Goal: Check status: Check status

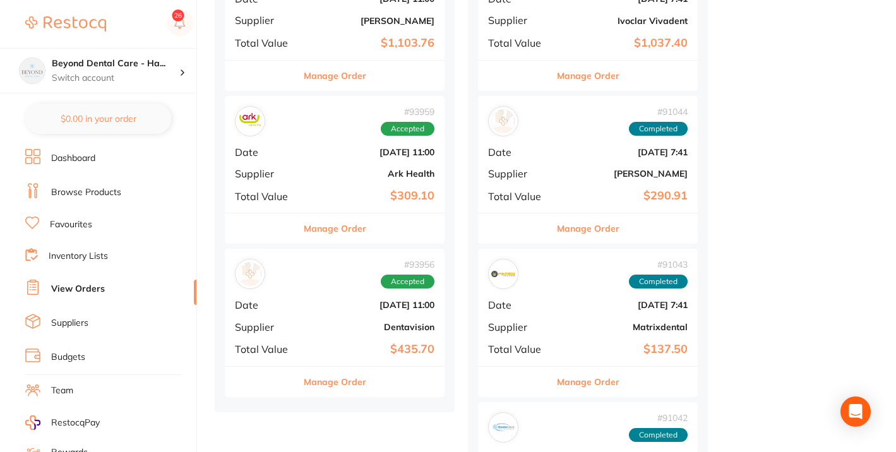
scroll to position [693, 0]
click at [314, 151] on b "[DATE] 11:00" at bounding box center [371, 153] width 126 height 10
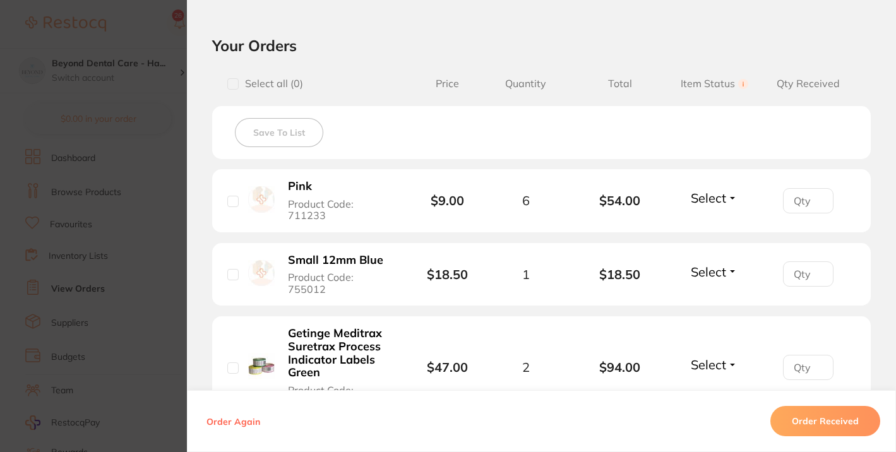
scroll to position [275, 0]
click at [228, 195] on input "checkbox" at bounding box center [232, 200] width 11 height 11
checkbox input "true"
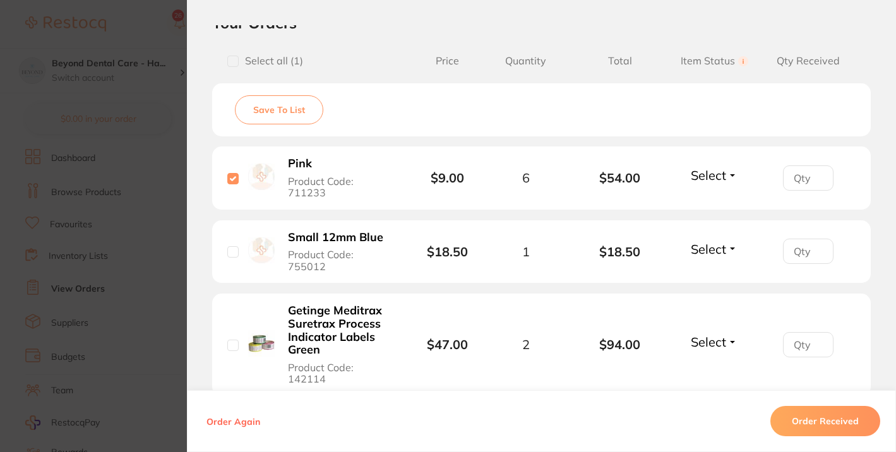
scroll to position [299, 0]
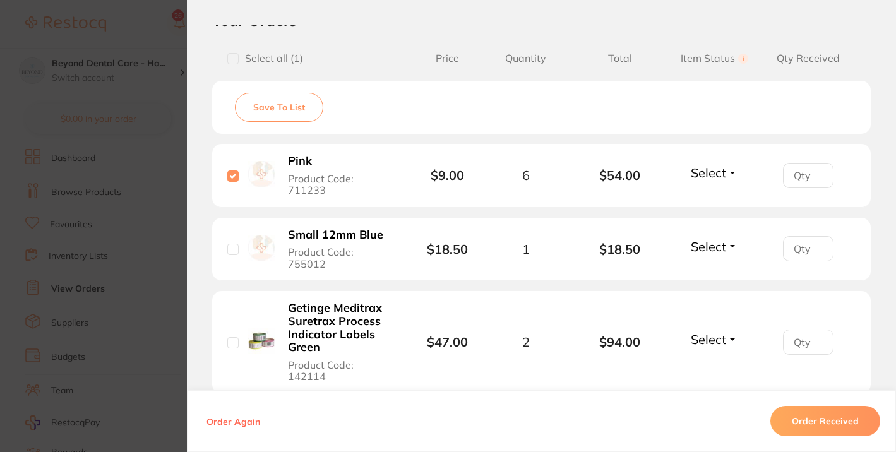
click at [231, 244] on input "checkbox" at bounding box center [232, 249] width 11 height 11
checkbox input "true"
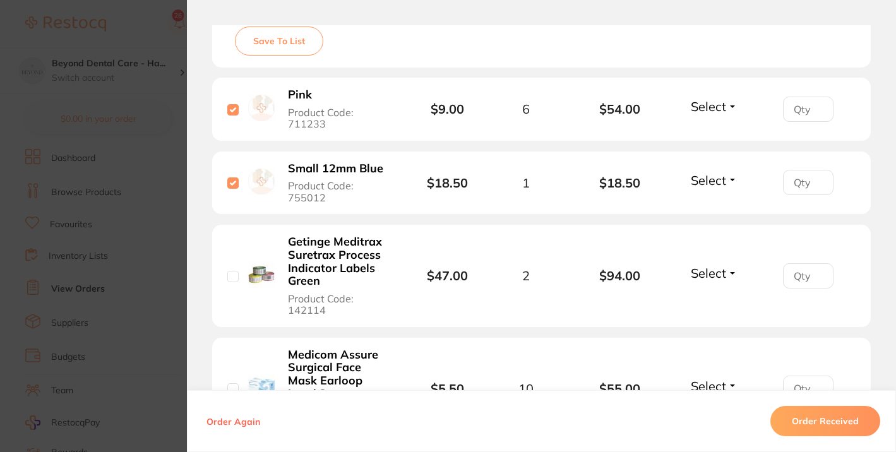
scroll to position [371, 0]
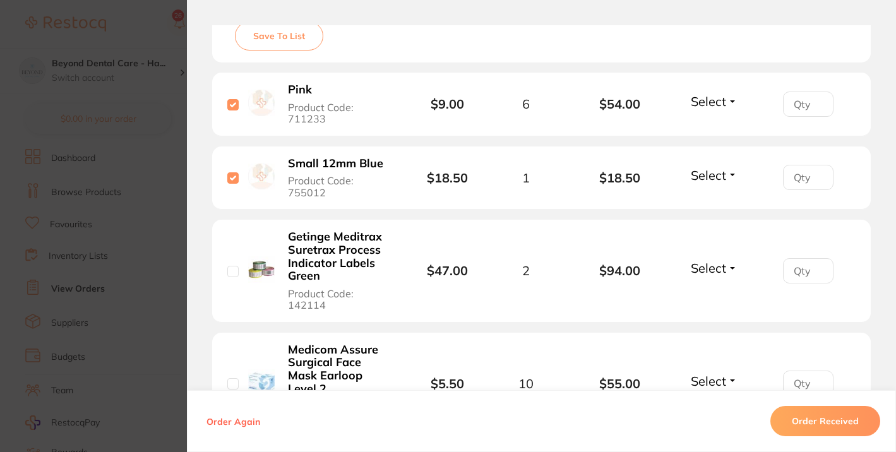
click at [231, 266] on input "checkbox" at bounding box center [232, 271] width 11 height 11
checkbox input "true"
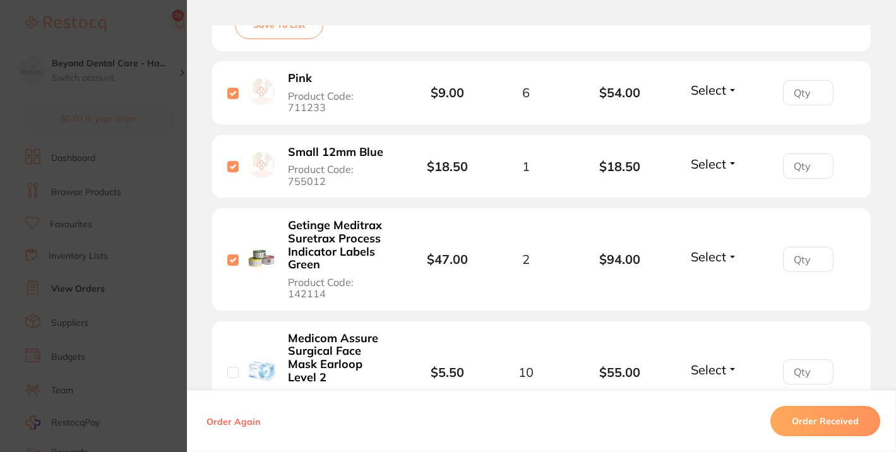
click at [227, 367] on input "checkbox" at bounding box center [232, 372] width 11 height 11
checkbox input "true"
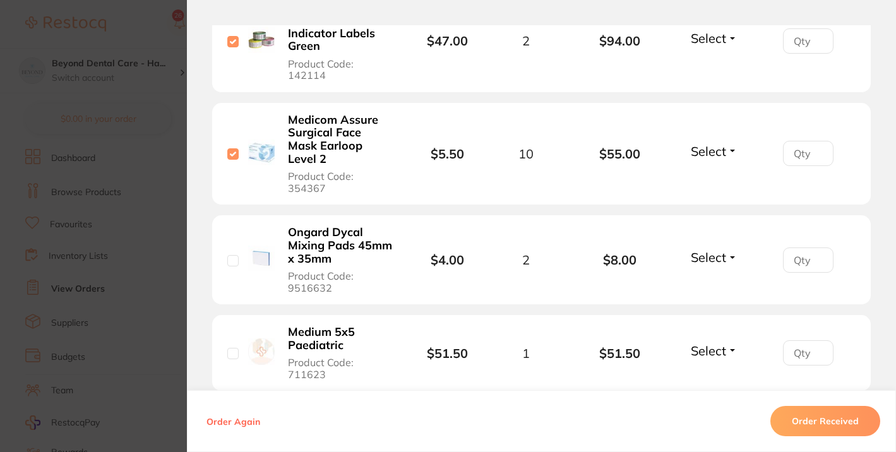
scroll to position [606, 0]
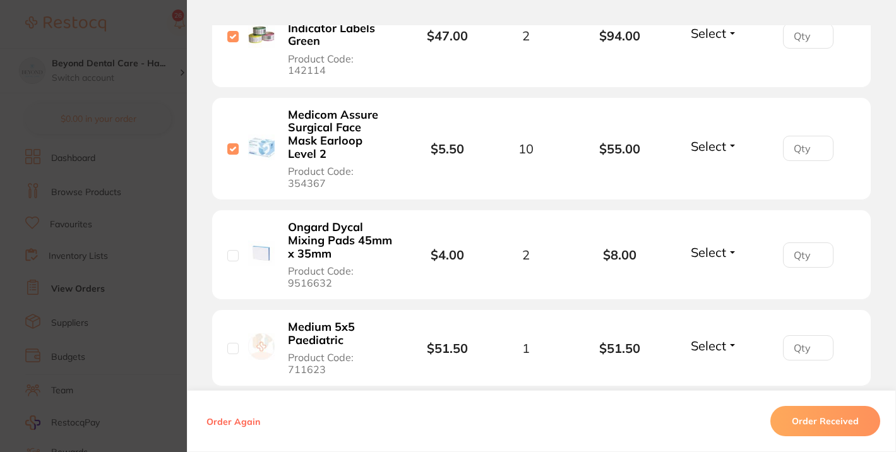
click at [228, 343] on input "checkbox" at bounding box center [232, 348] width 11 height 11
checkbox input "true"
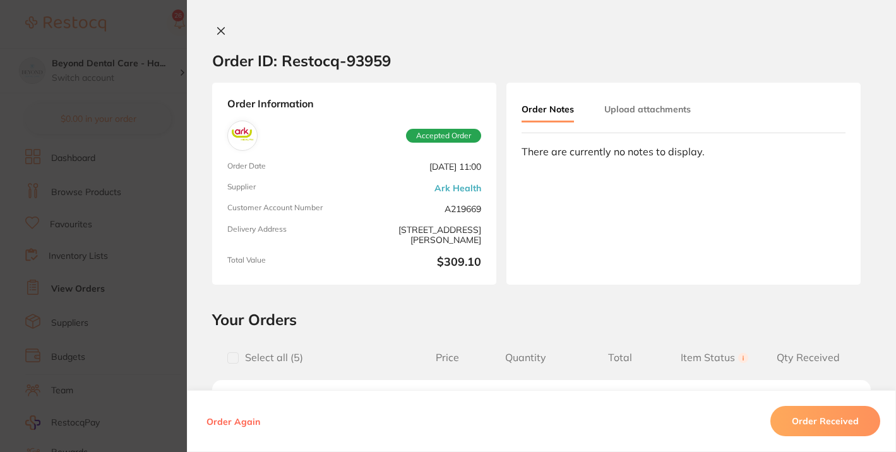
scroll to position [266, 0]
click at [218, 28] on icon at bounding box center [221, 31] width 7 height 7
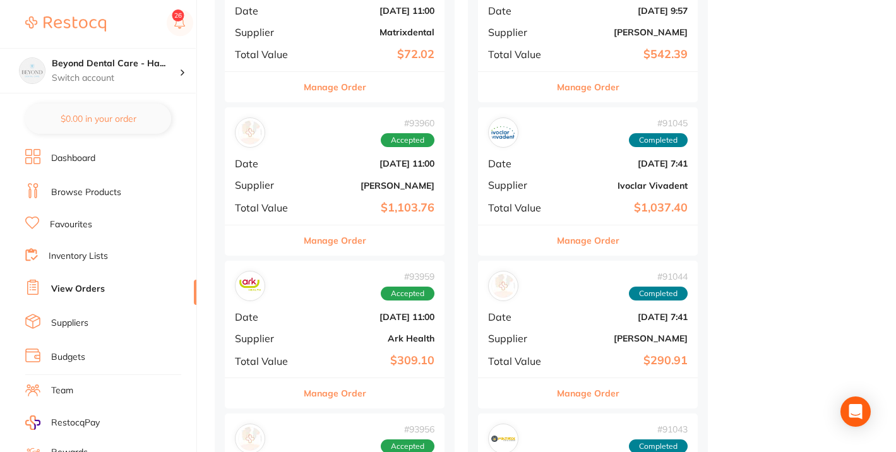
scroll to position [539, 0]
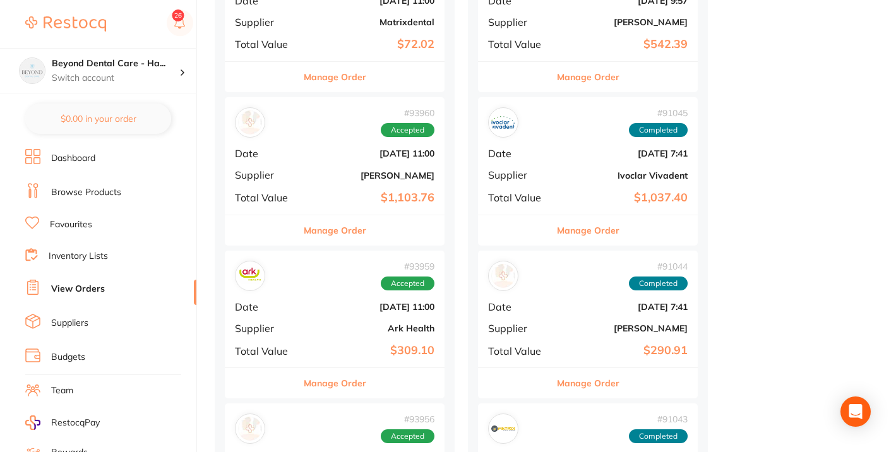
click at [297, 296] on div "# 93959 Accepted Date [DATE] 11:00 Supplier Ark Health Total Value $309.10" at bounding box center [335, 309] width 220 height 117
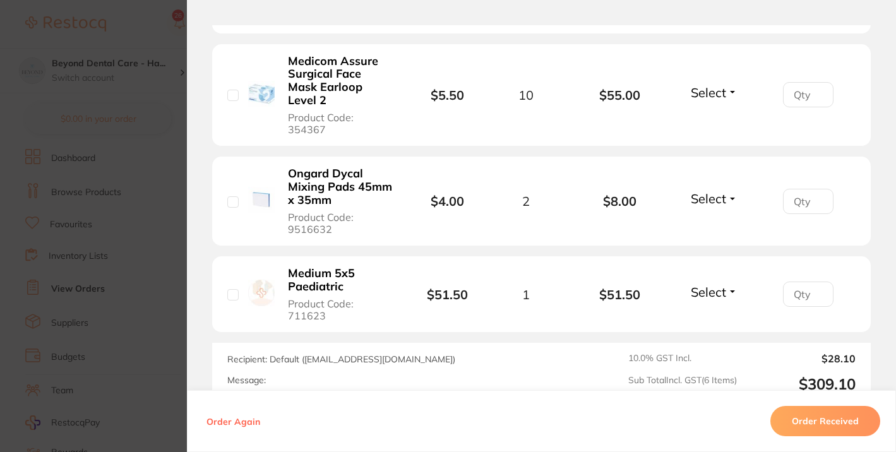
scroll to position [661, 0]
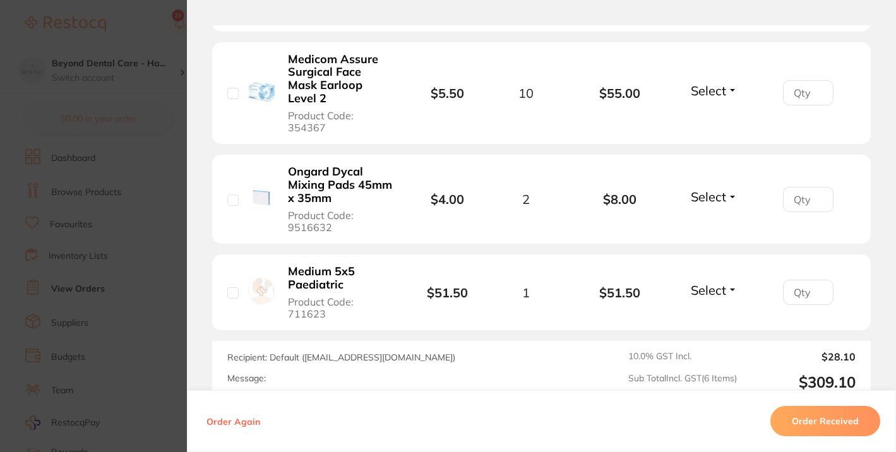
click at [722, 189] on span "Select" at bounding box center [708, 197] width 35 height 16
click at [708, 239] on span "Back Order" at bounding box center [714, 243] width 39 height 9
click at [711, 282] on span "Select" at bounding box center [708, 290] width 35 height 16
click at [705, 313] on span "Received" at bounding box center [714, 317] width 32 height 9
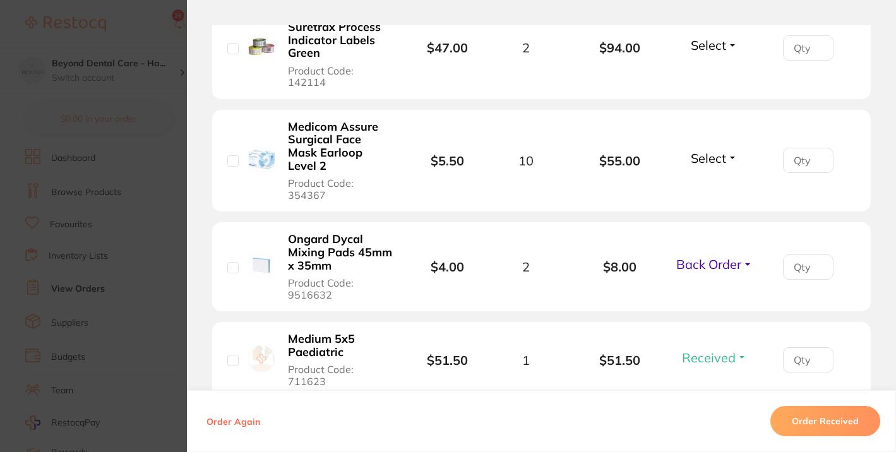
scroll to position [583, 0]
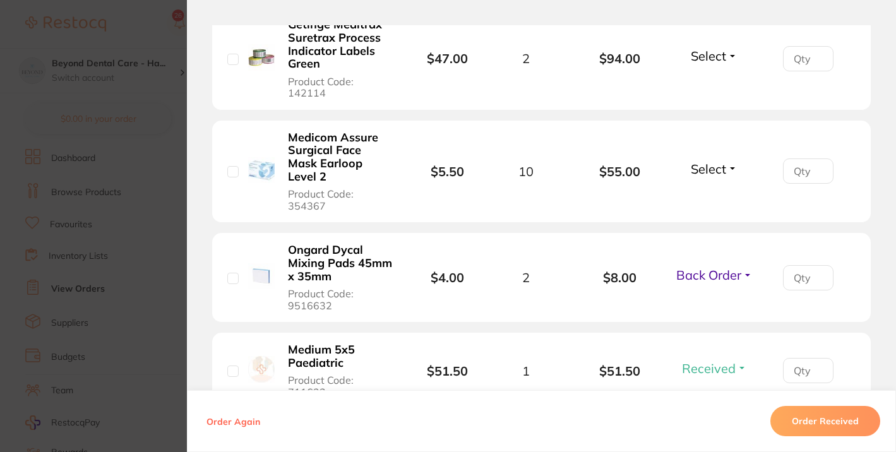
click at [704, 161] on span "Select" at bounding box center [708, 169] width 35 height 16
click at [709, 161] on span "Select" at bounding box center [708, 169] width 35 height 16
click at [705, 191] on span "Received" at bounding box center [714, 195] width 32 height 9
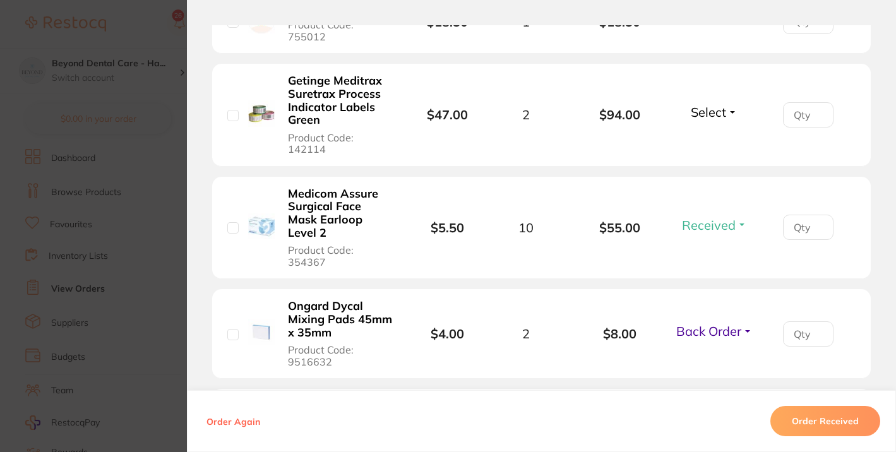
scroll to position [505, 0]
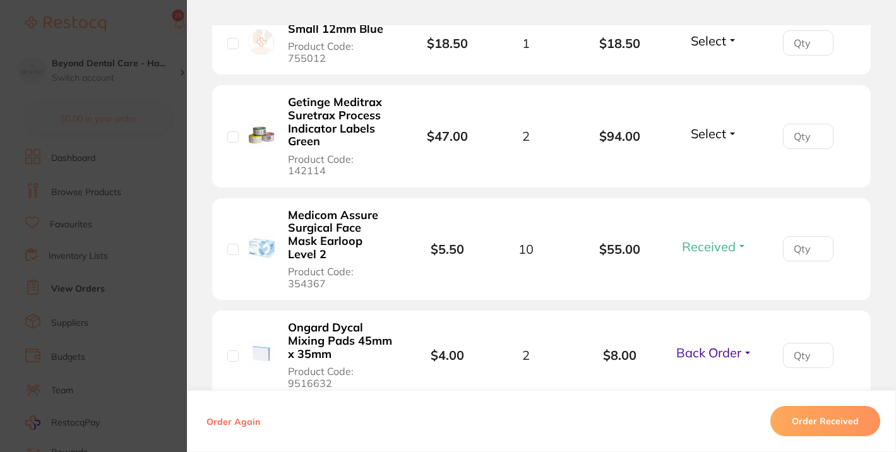
click at [707, 126] on span "Select" at bounding box center [708, 134] width 35 height 16
click at [707, 156] on span "Received" at bounding box center [714, 160] width 32 height 9
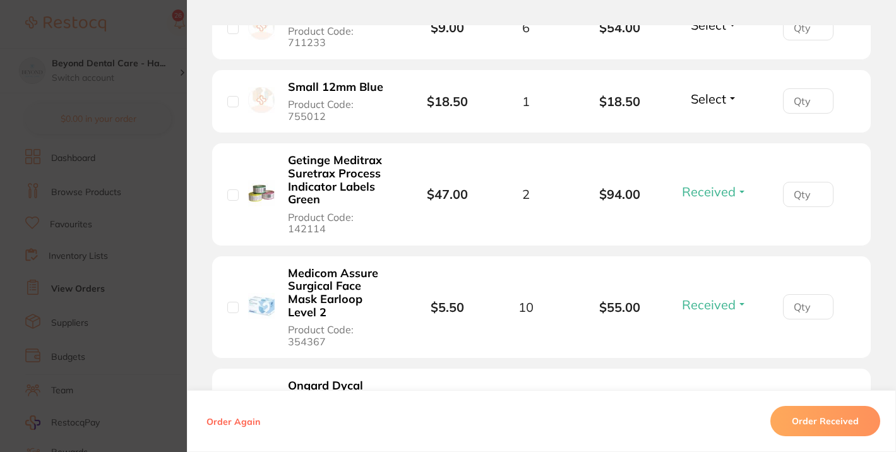
scroll to position [392, 0]
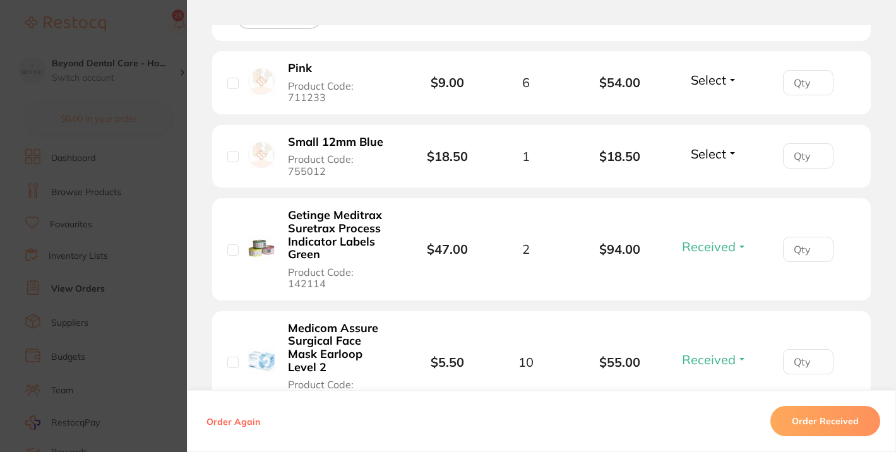
click at [707, 146] on span "Select" at bounding box center [708, 154] width 35 height 16
click at [702, 176] on span "Received" at bounding box center [714, 180] width 32 height 9
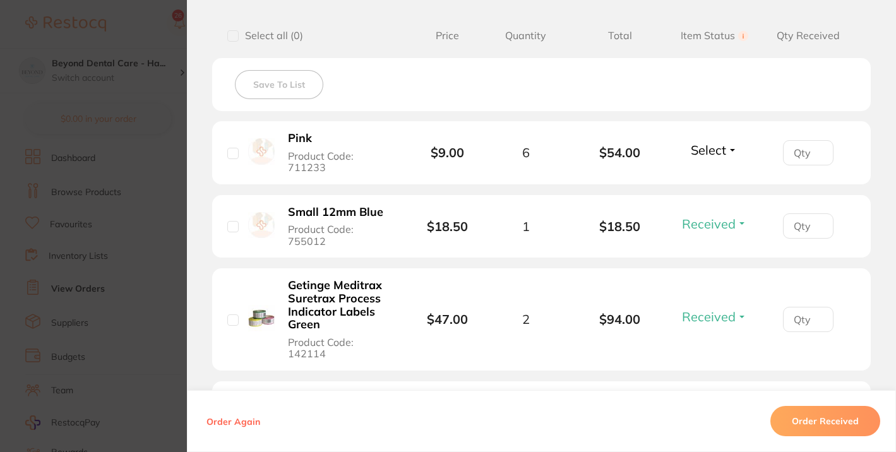
scroll to position [320, 0]
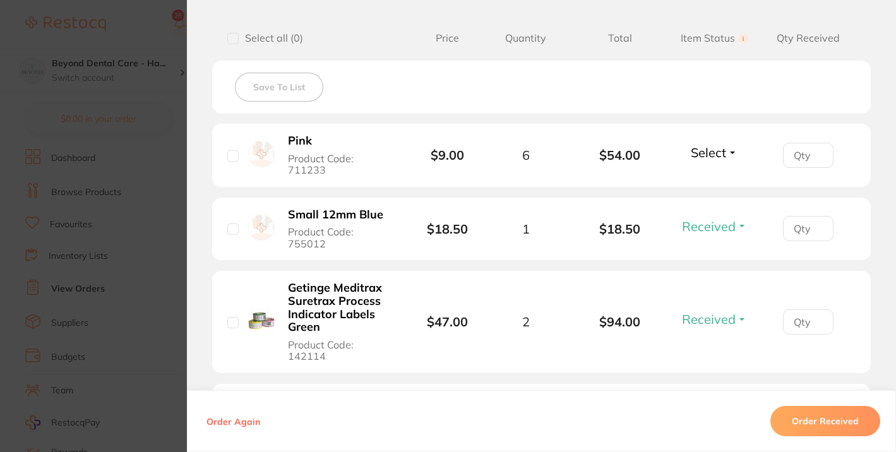
click at [710, 145] on span "Select" at bounding box center [708, 153] width 35 height 16
click at [714, 171] on button "Received" at bounding box center [714, 181] width 32 height 20
click at [814, 148] on input "1" at bounding box center [808, 155] width 51 height 25
click at [814, 148] on input "2" at bounding box center [808, 155] width 51 height 25
click at [814, 148] on input "3" at bounding box center [808, 155] width 51 height 25
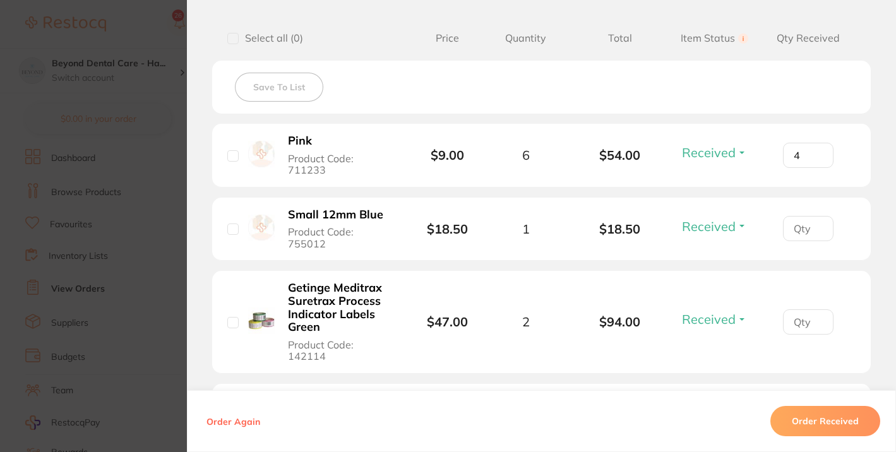
click at [814, 148] on input "4" at bounding box center [808, 155] width 51 height 25
click at [814, 148] on input "5" at bounding box center [808, 155] width 51 height 25
type input "6"
click at [814, 148] on input "6" at bounding box center [808, 155] width 51 height 25
type input "1"
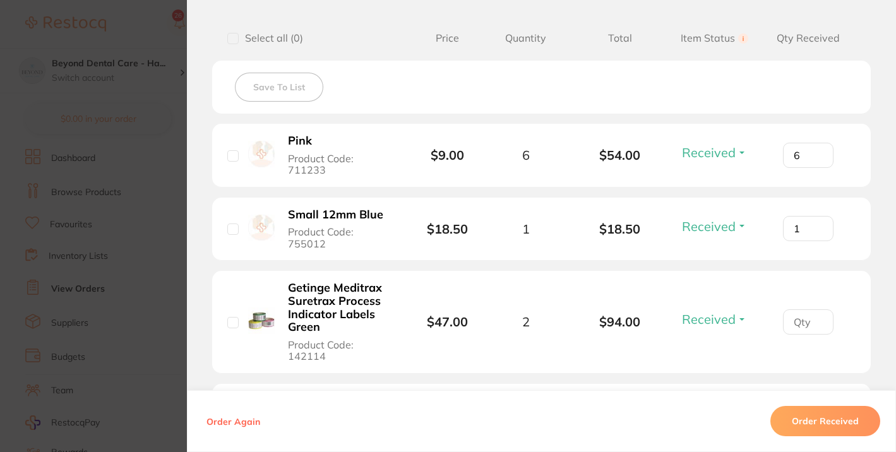
click at [817, 216] on input "1" at bounding box center [808, 228] width 51 height 25
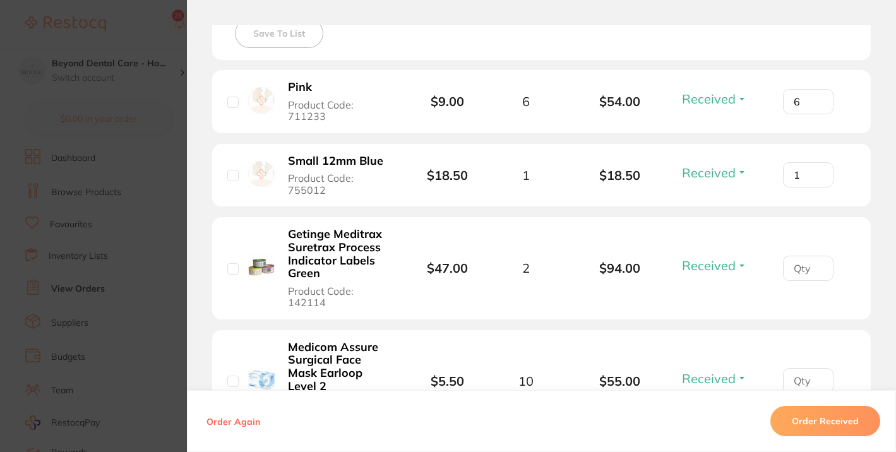
scroll to position [376, 0]
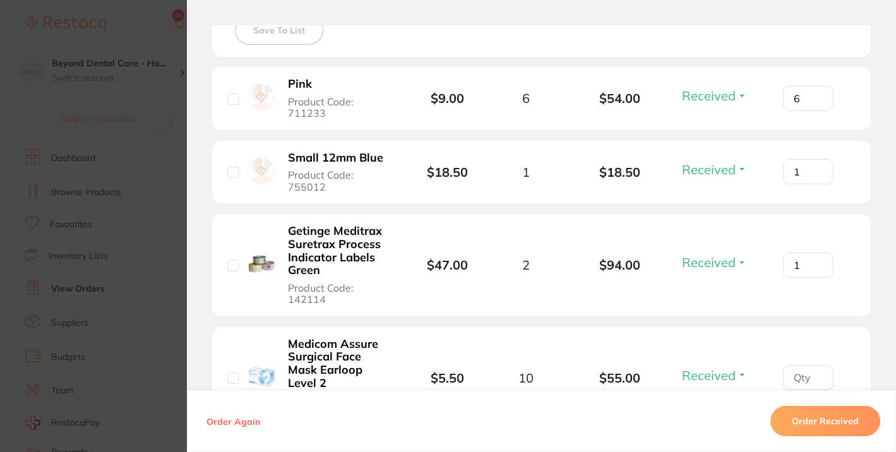
click at [816, 253] on input "1" at bounding box center [808, 265] width 51 height 25
type input "2"
click at [816, 253] on input "2" at bounding box center [808, 265] width 51 height 25
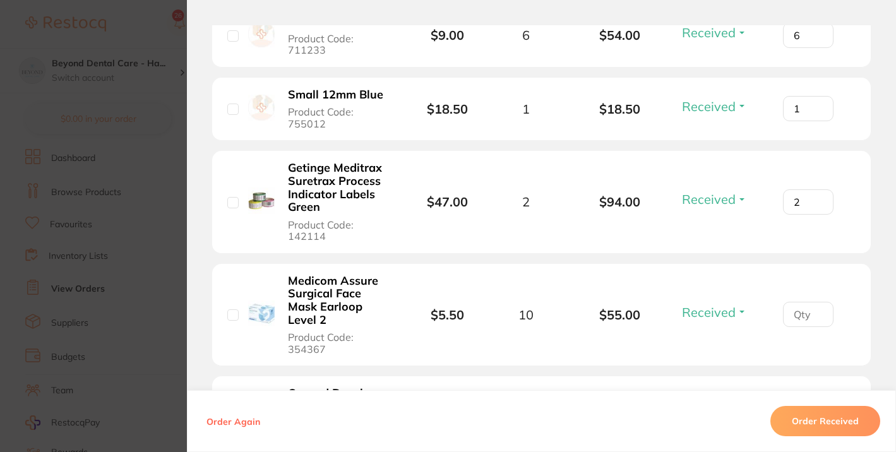
scroll to position [455, 0]
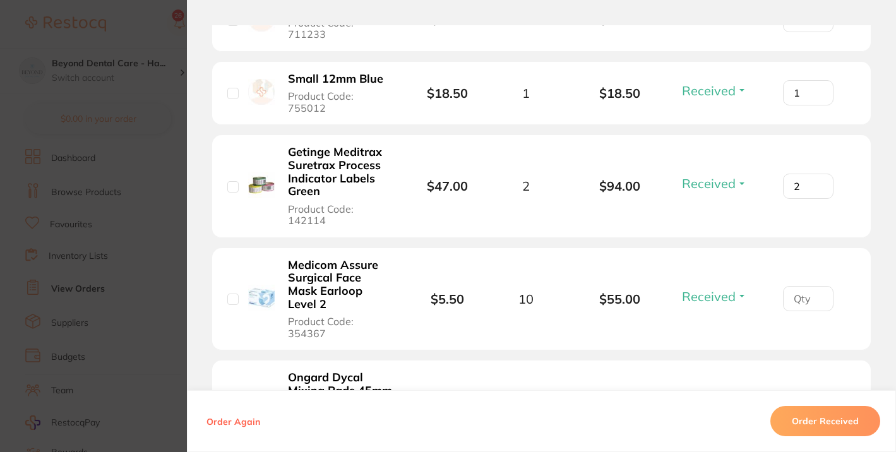
click at [816, 286] on input "number" at bounding box center [808, 298] width 51 height 25
click at [816, 286] on input "1" at bounding box center [808, 298] width 51 height 25
click at [816, 286] on input "2" at bounding box center [808, 298] width 51 height 25
click at [816, 286] on input "3" at bounding box center [808, 298] width 51 height 25
click at [816, 286] on input "4" at bounding box center [808, 298] width 51 height 25
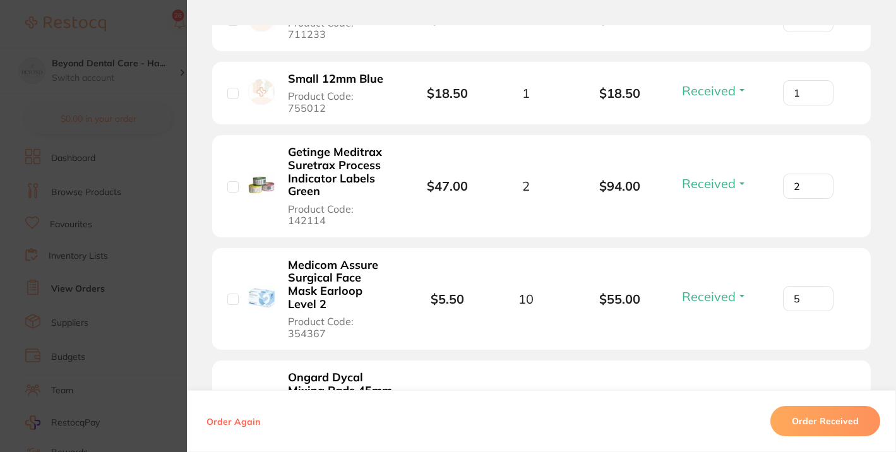
click at [816, 286] on input "5" at bounding box center [808, 298] width 51 height 25
click at [816, 286] on input "6" at bounding box center [808, 298] width 51 height 25
click at [816, 286] on input "7" at bounding box center [808, 298] width 51 height 25
click at [816, 286] on input "8" at bounding box center [808, 298] width 51 height 25
click at [816, 286] on input "9" at bounding box center [808, 298] width 51 height 25
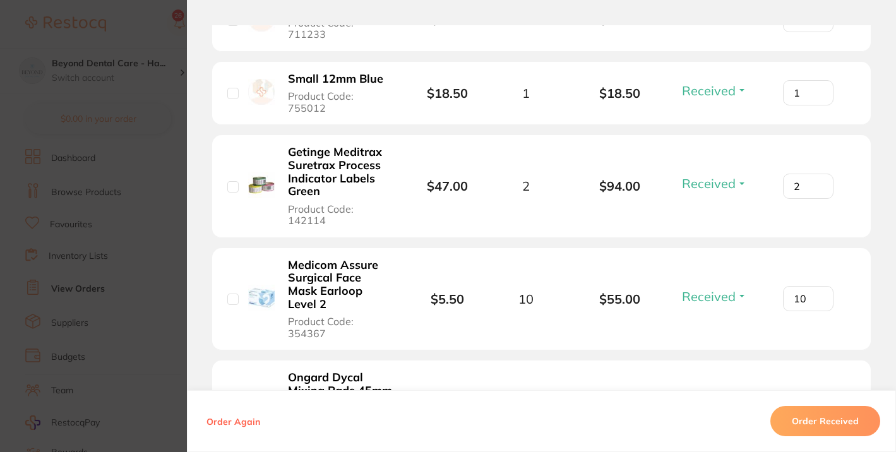
click at [816, 286] on input "10" at bounding box center [808, 298] width 51 height 25
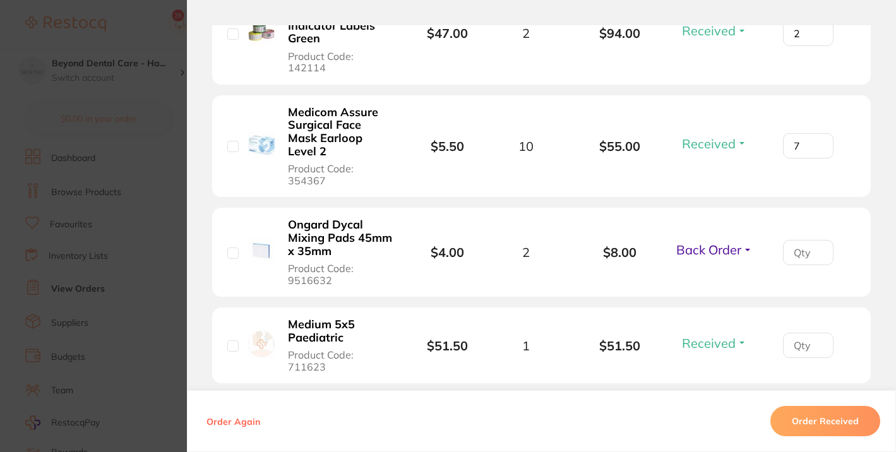
scroll to position [613, 0]
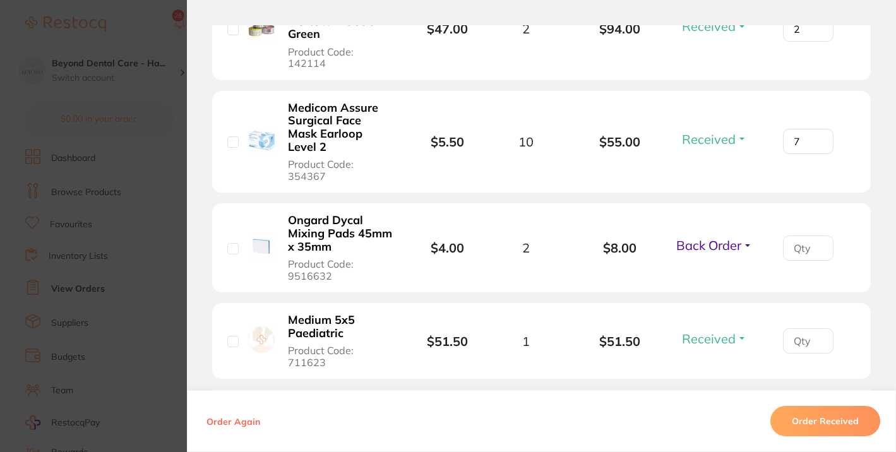
type input "7"
click at [816, 328] on input "number" at bounding box center [808, 340] width 51 height 25
click at [818, 328] on input "1" at bounding box center [808, 340] width 51 height 25
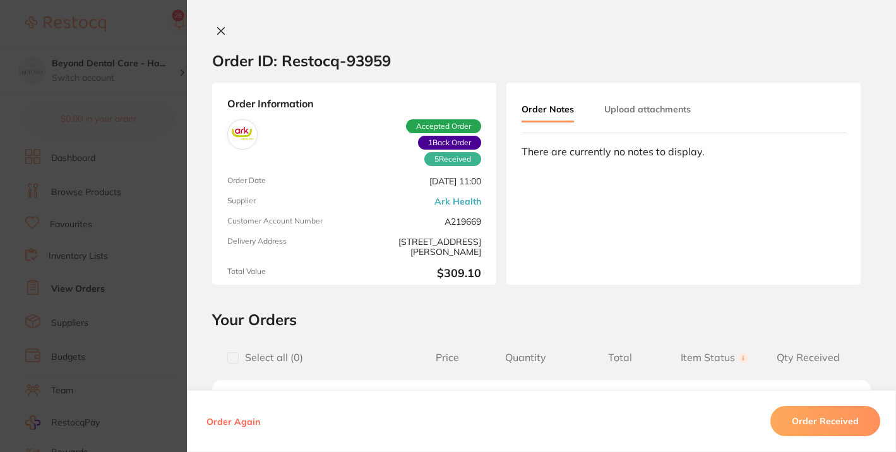
scroll to position [538, 0]
type input "0"
click at [218, 29] on icon at bounding box center [221, 31] width 7 height 7
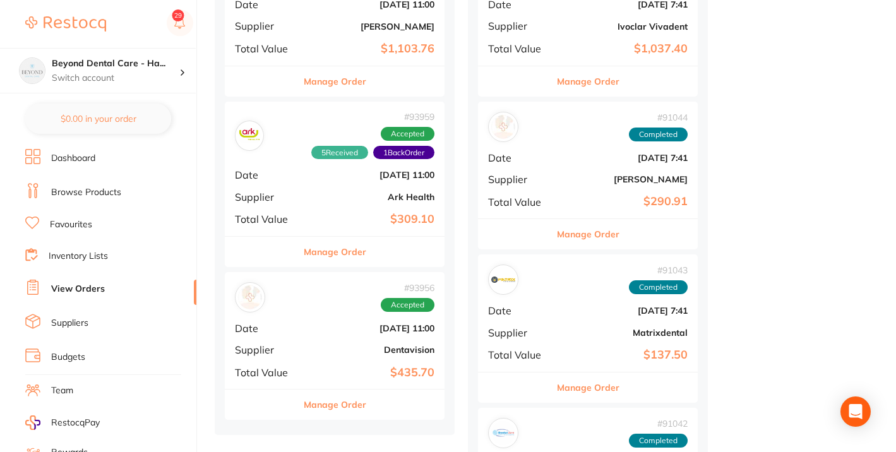
scroll to position [730, 0]
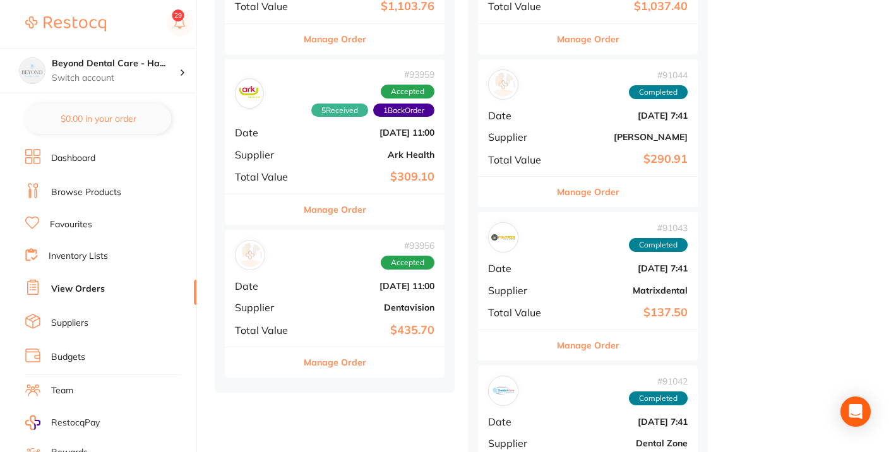
click at [287, 273] on div "# 93956 Accepted Date [DATE] 11:00 Supplier Dentavision Total Value $435.70" at bounding box center [335, 288] width 220 height 117
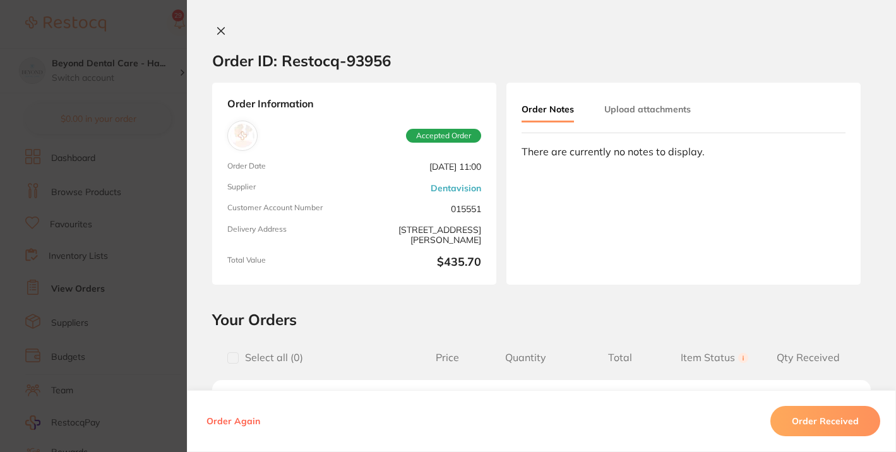
click at [219, 27] on icon at bounding box center [221, 31] width 10 height 10
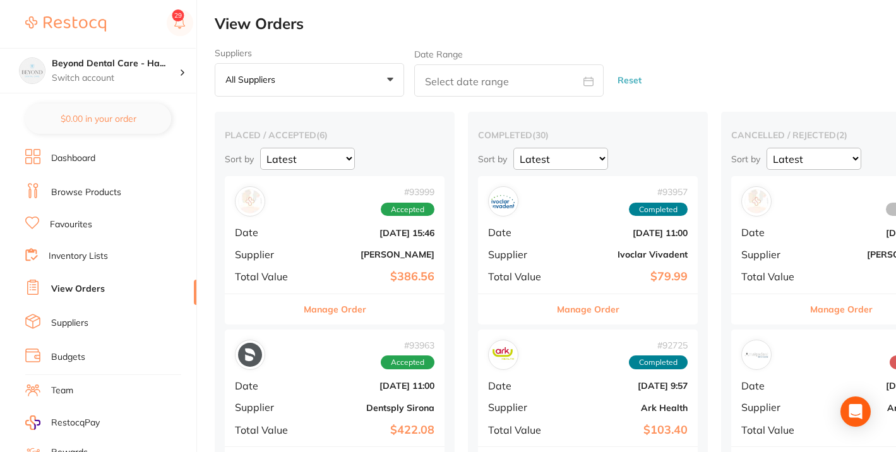
click at [295, 208] on div "# 93999 Accepted" at bounding box center [335, 201] width 200 height 30
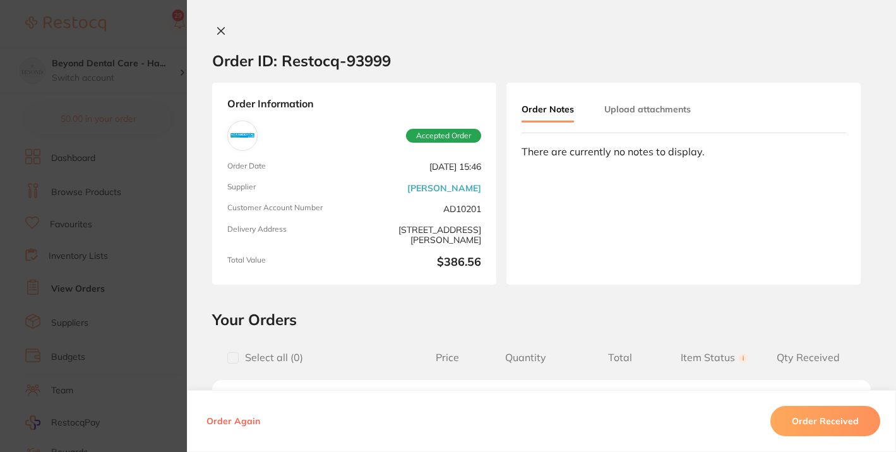
click at [216, 27] on icon at bounding box center [221, 31] width 10 height 10
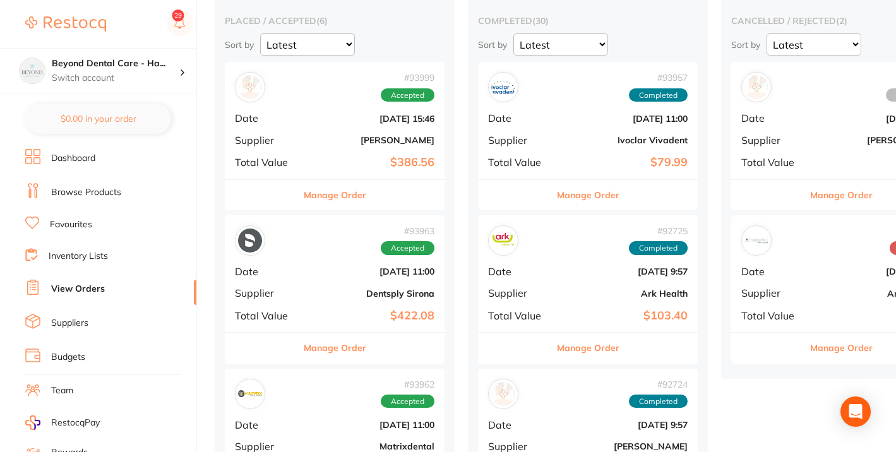
scroll to position [134, 0]
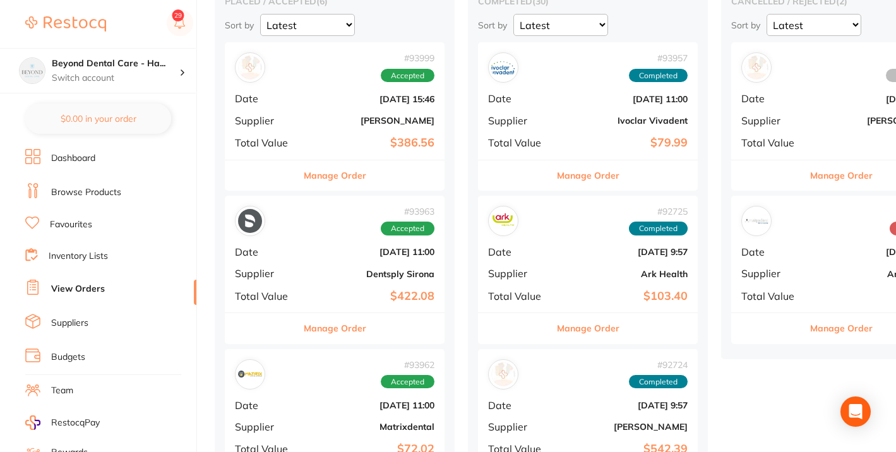
click at [299, 234] on div "# 93963 Accepted" at bounding box center [335, 221] width 200 height 30
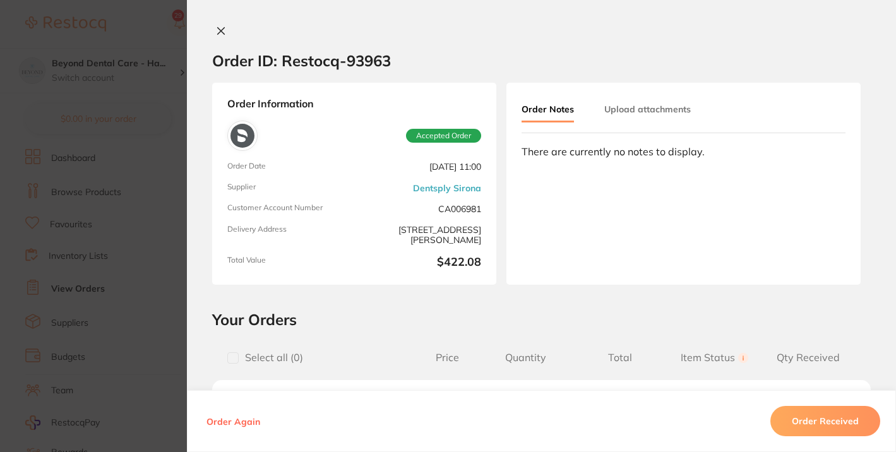
click at [218, 35] on icon at bounding box center [221, 31] width 10 height 10
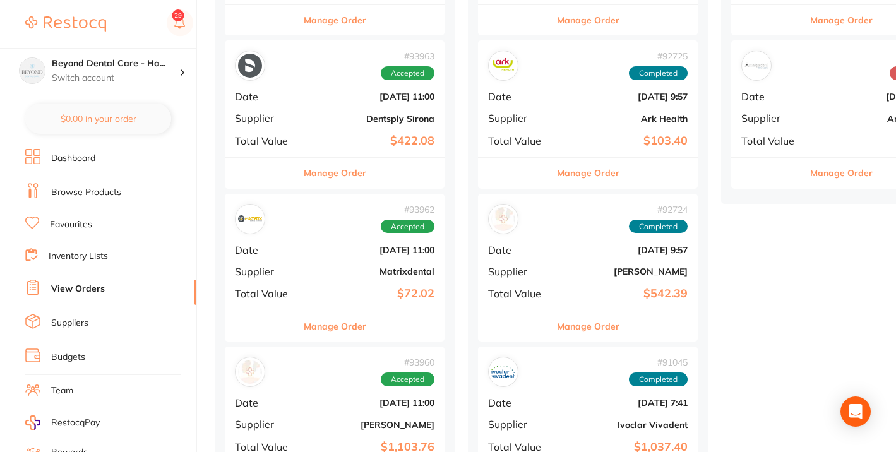
scroll to position [297, 0]
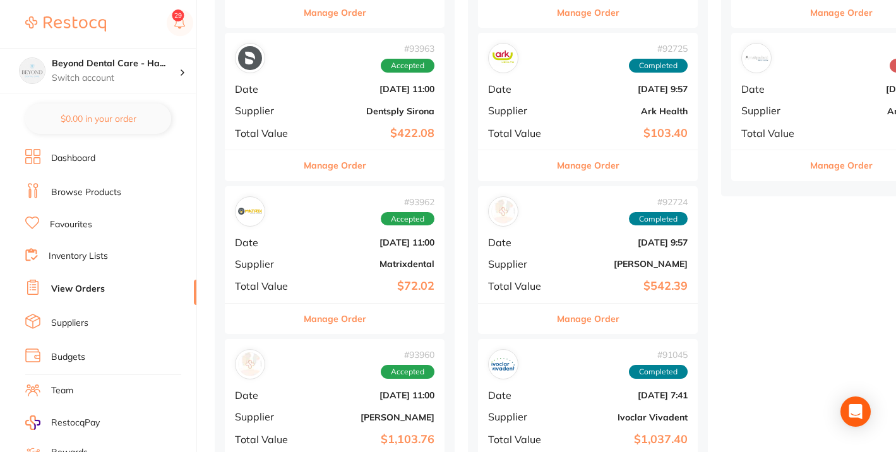
click at [339, 263] on b "Matrixdental" at bounding box center [371, 264] width 126 height 10
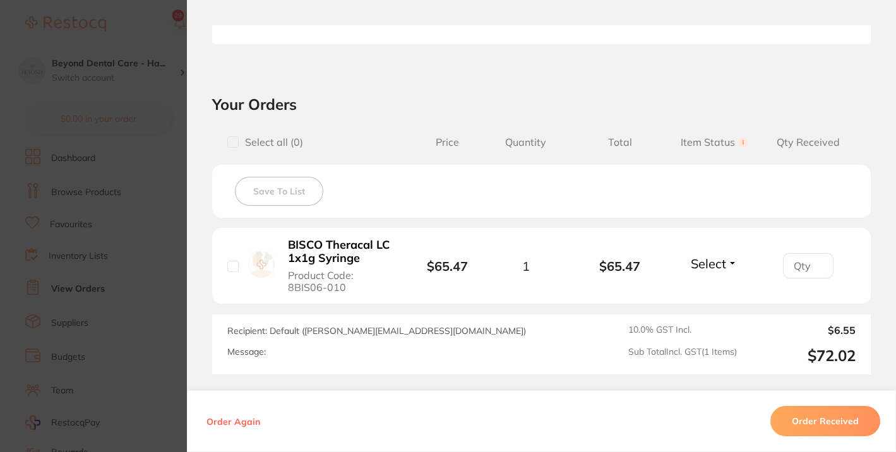
scroll to position [383, 0]
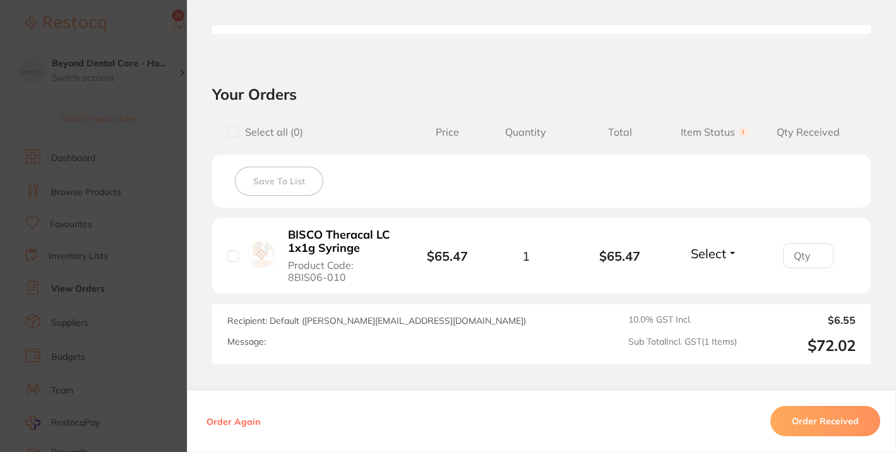
click at [229, 254] on input "checkbox" at bounding box center [232, 256] width 11 height 11
checkbox input "true"
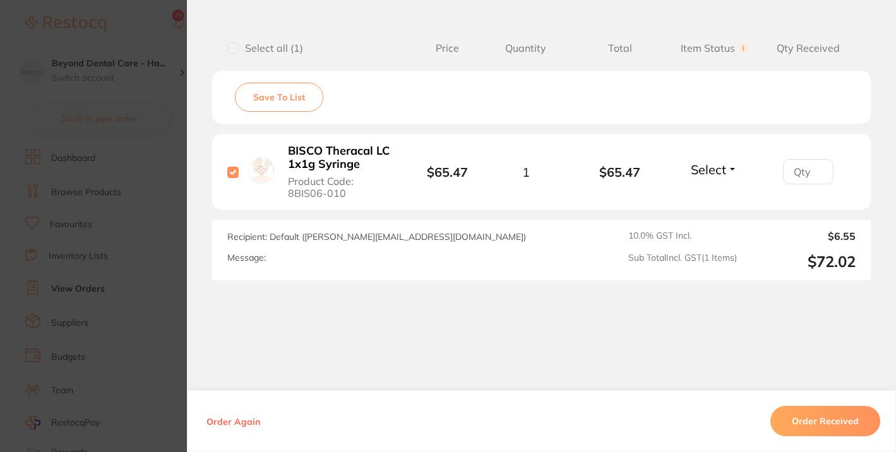
scroll to position [484, 0]
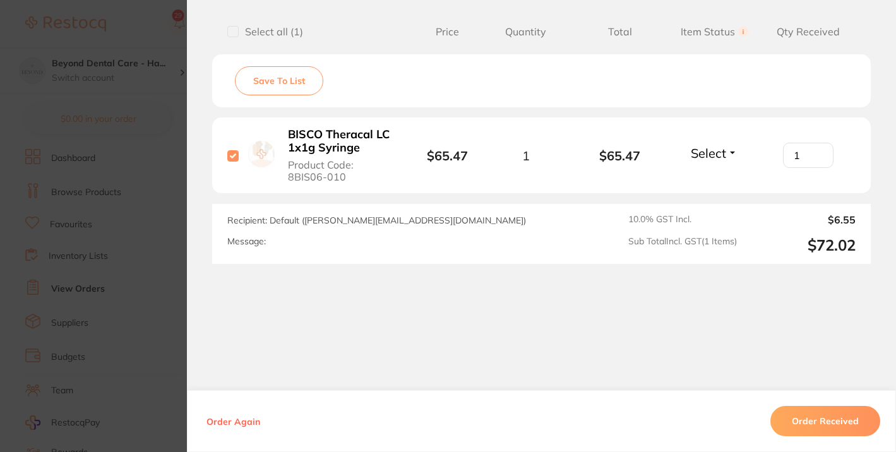
type input "1"
click at [817, 152] on input "1" at bounding box center [808, 155] width 51 height 25
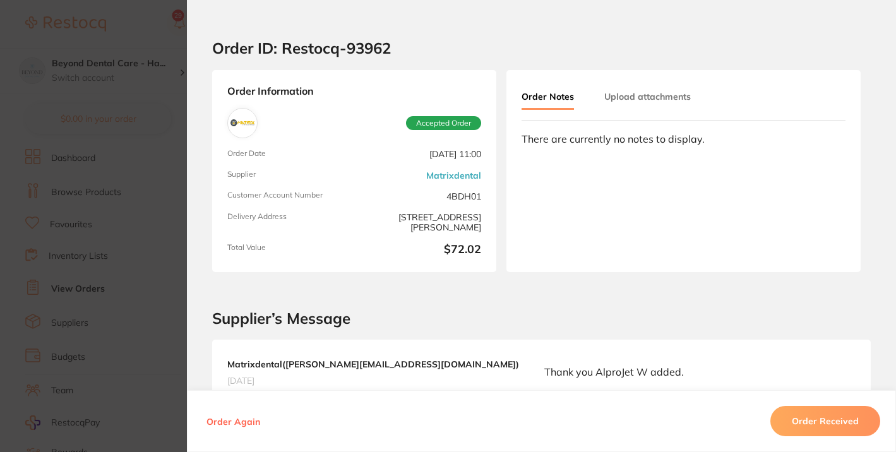
scroll to position [0, 0]
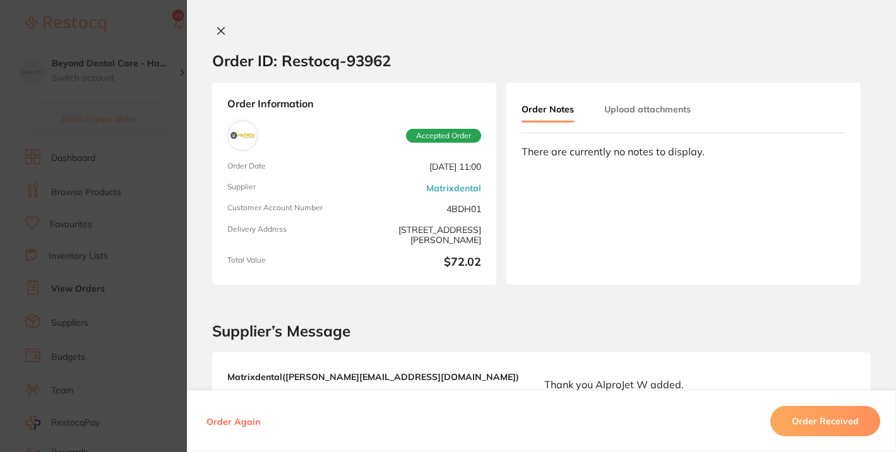
click at [218, 33] on icon at bounding box center [221, 31] width 7 height 7
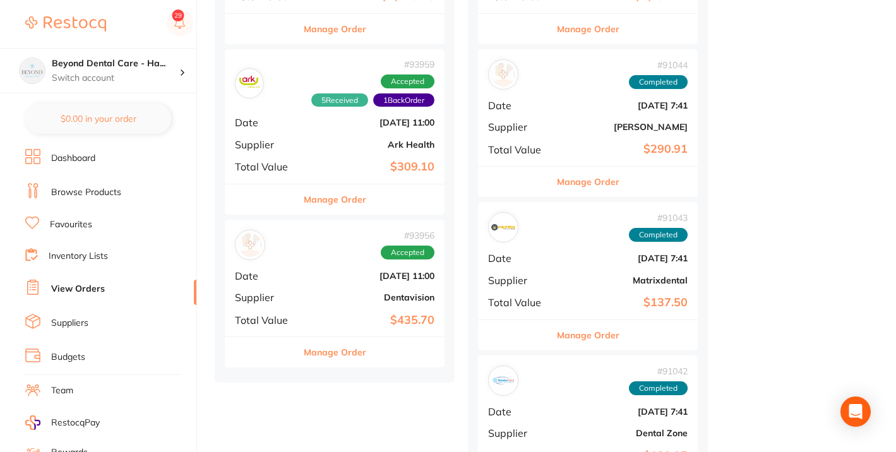
scroll to position [744, 0]
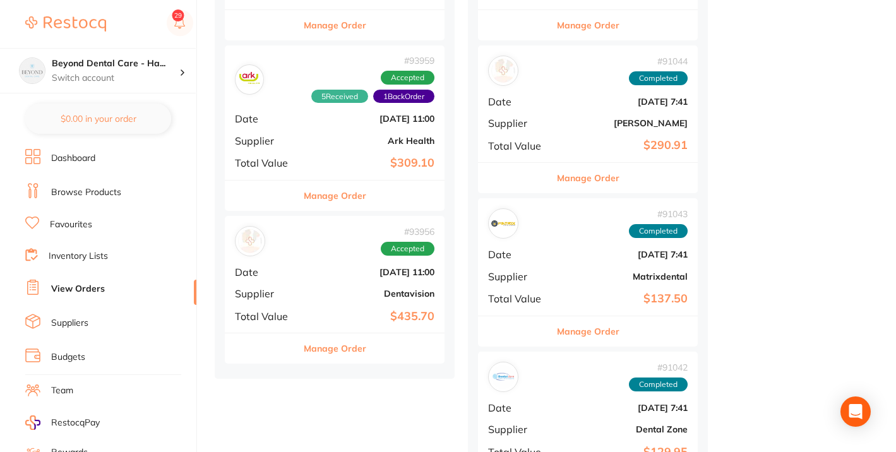
click at [310, 253] on div "# 93956 Accepted" at bounding box center [335, 241] width 200 height 30
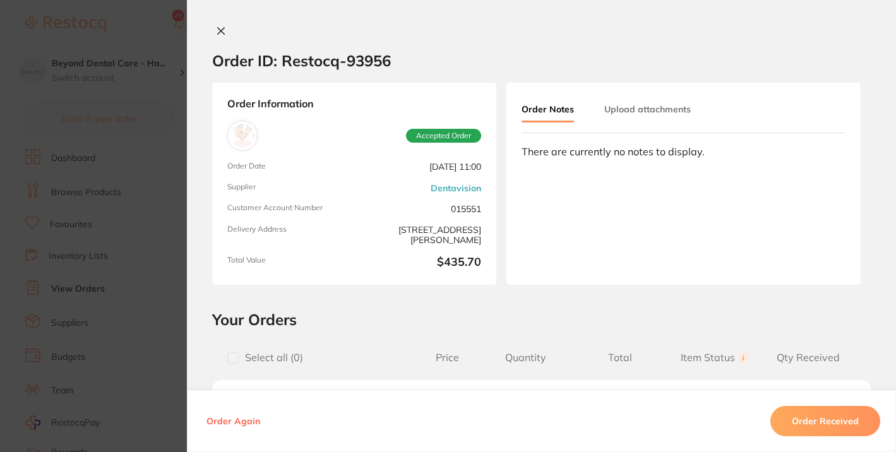
scroll to position [213, 0]
click at [219, 32] on icon at bounding box center [221, 31] width 7 height 7
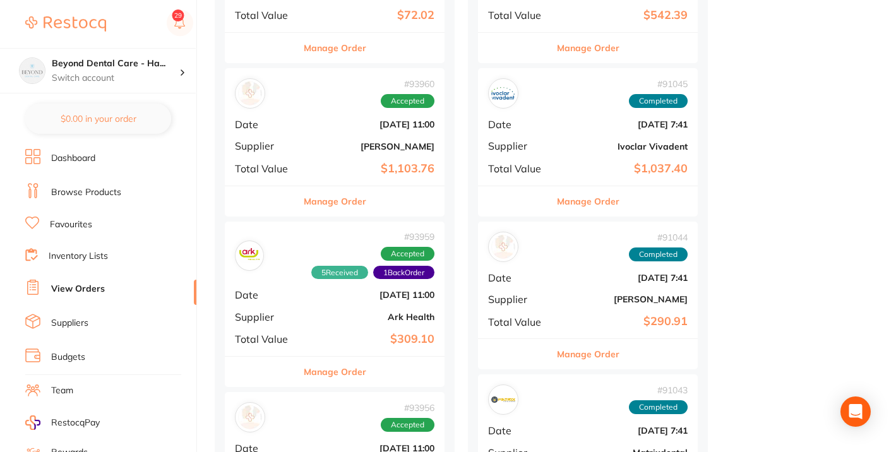
scroll to position [520, 0]
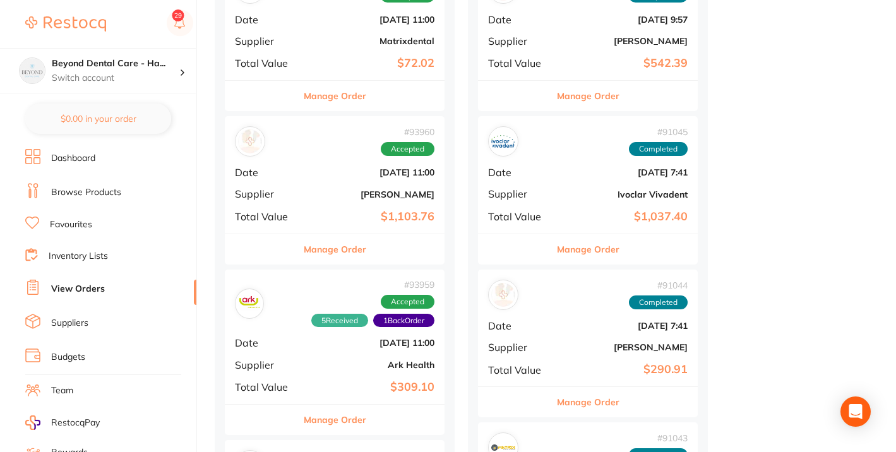
click at [303, 165] on div "# 93960 Accepted Date [DATE] 11:00 Supplier [PERSON_NAME] Total Value $1,103.76" at bounding box center [335, 174] width 220 height 117
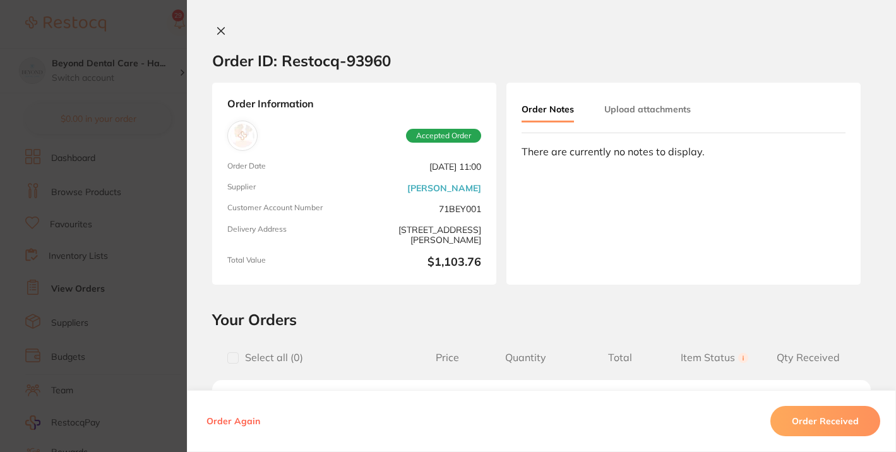
click at [215, 25] on div "Order ID: Restocq- 93960 Order Information Accepted Order Order Date [DATE] 11:…" at bounding box center [541, 226] width 709 height 452
click at [219, 32] on icon at bounding box center [221, 31] width 7 height 7
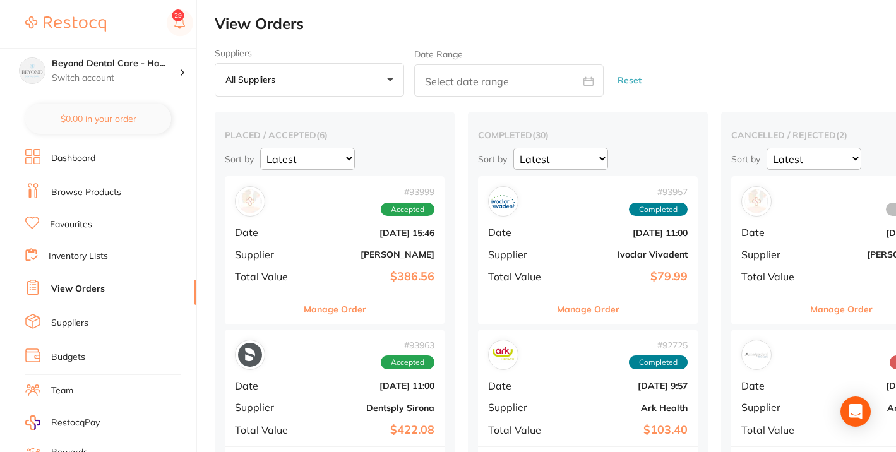
click at [318, 232] on b "[DATE] 15:46" at bounding box center [371, 233] width 126 height 10
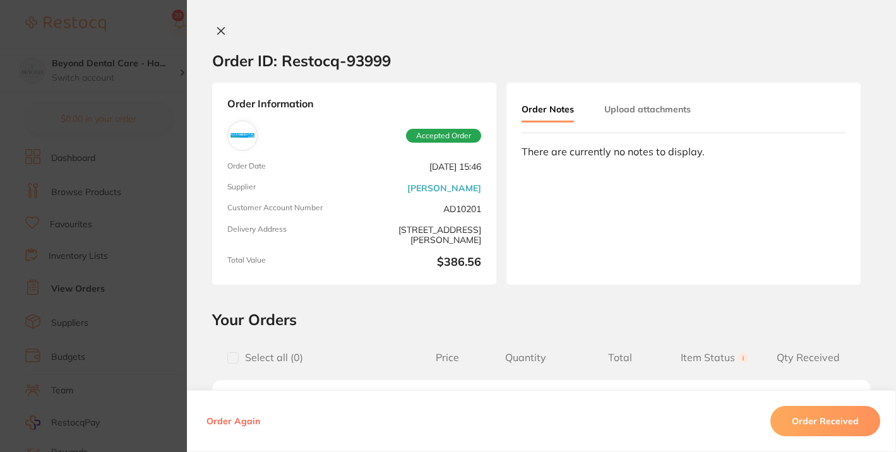
click at [222, 26] on icon at bounding box center [221, 31] width 10 height 10
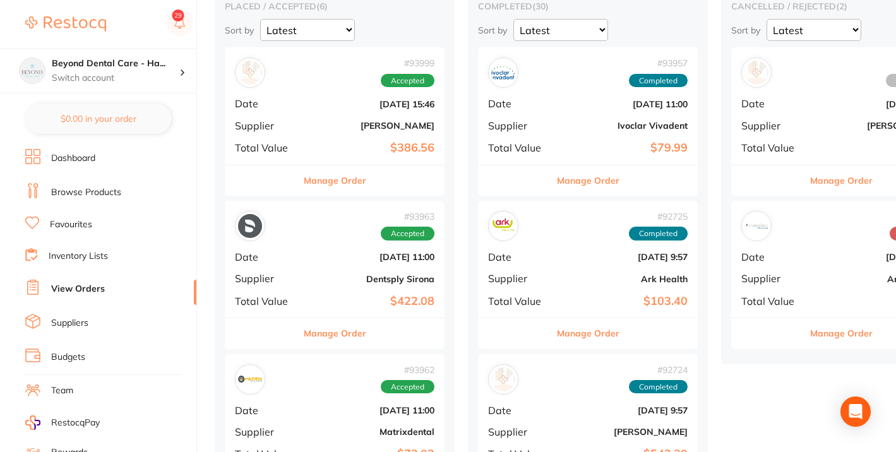
scroll to position [140, 0]
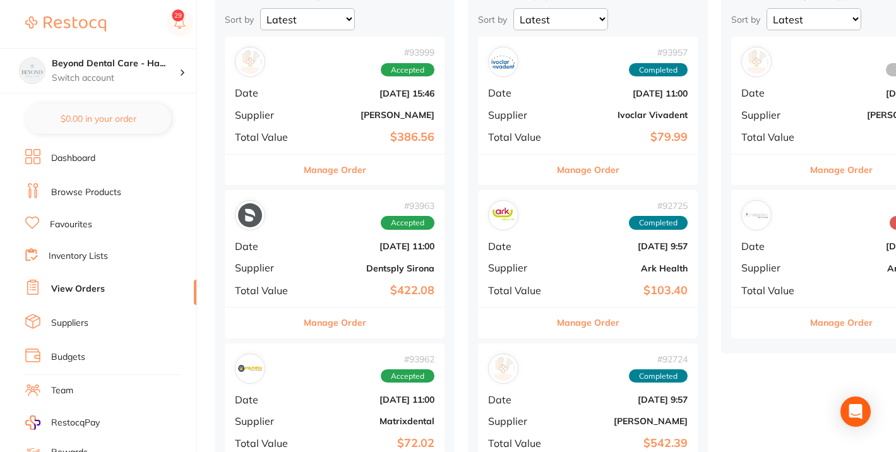
click at [305, 253] on div "# 93963 Accepted Date [DATE] 11:00 Supplier Dentsply Sirona Total Value $422.08" at bounding box center [335, 248] width 220 height 117
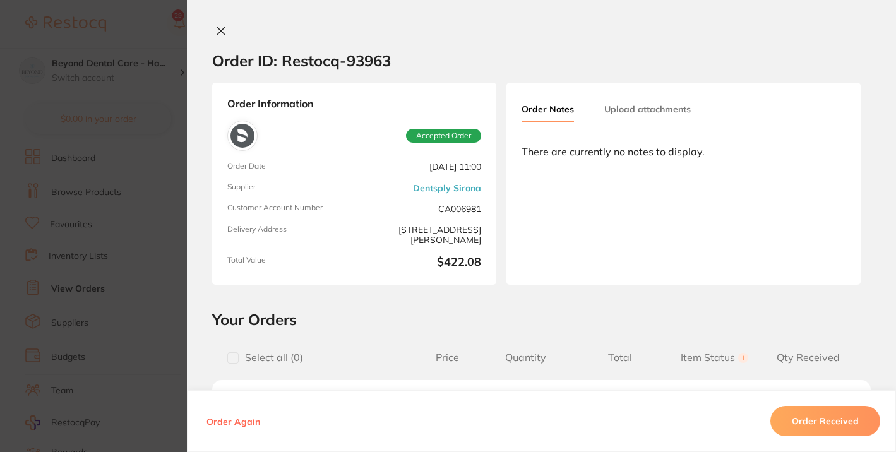
click at [219, 27] on icon at bounding box center [221, 31] width 10 height 10
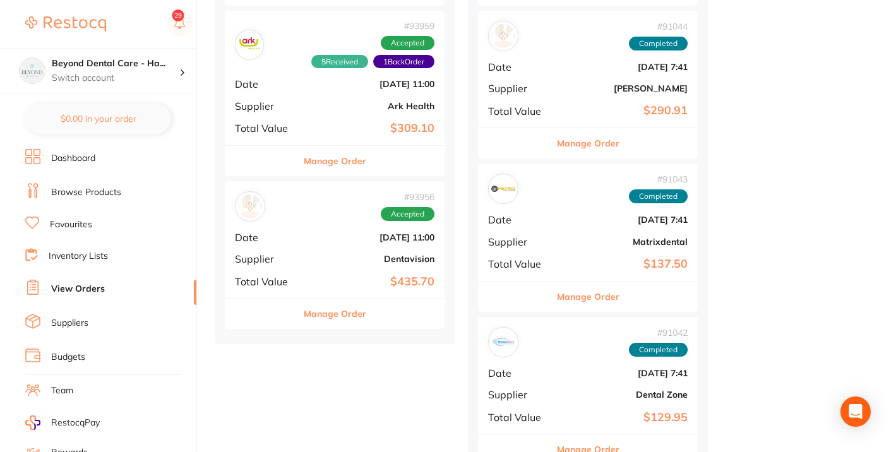
scroll to position [785, 0]
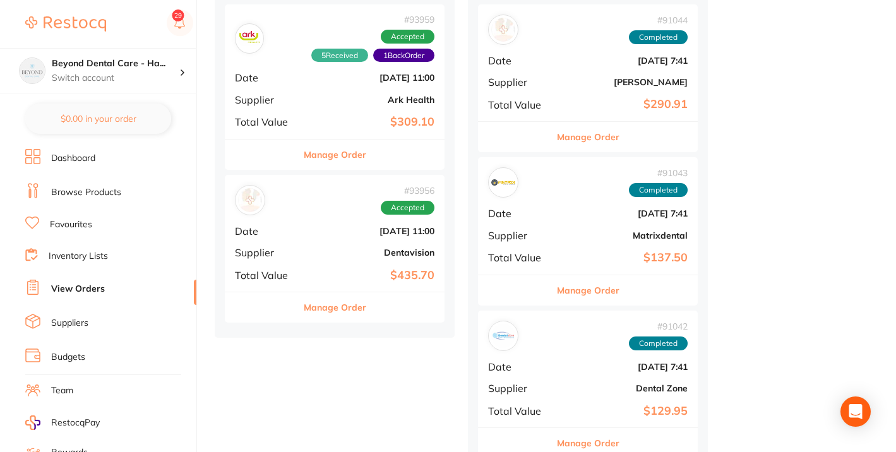
click at [298, 229] on div "# 93956 Accepted Date [DATE] 11:00 Supplier Dentavision Total Value $435.70" at bounding box center [335, 233] width 220 height 117
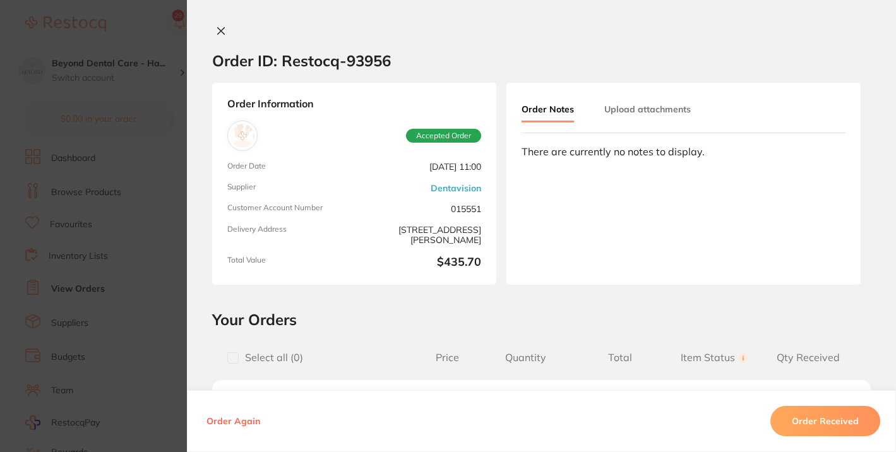
scroll to position [60, 0]
click at [216, 31] on icon at bounding box center [221, 31] width 10 height 10
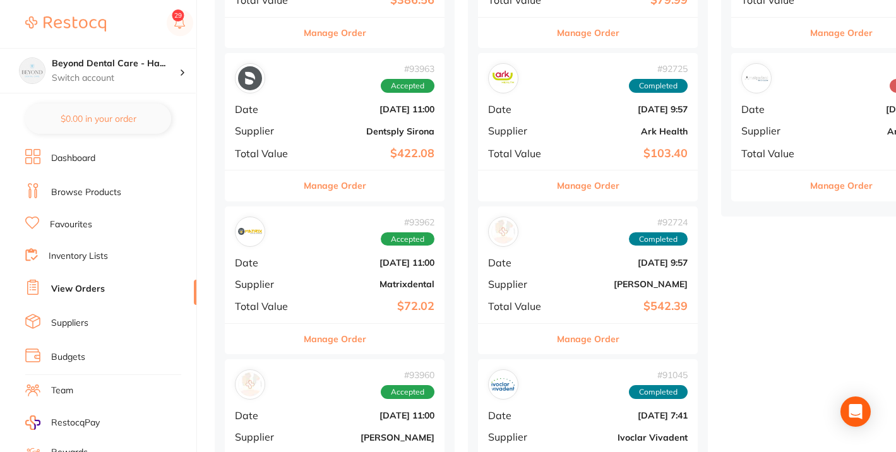
scroll to position [297, 0]
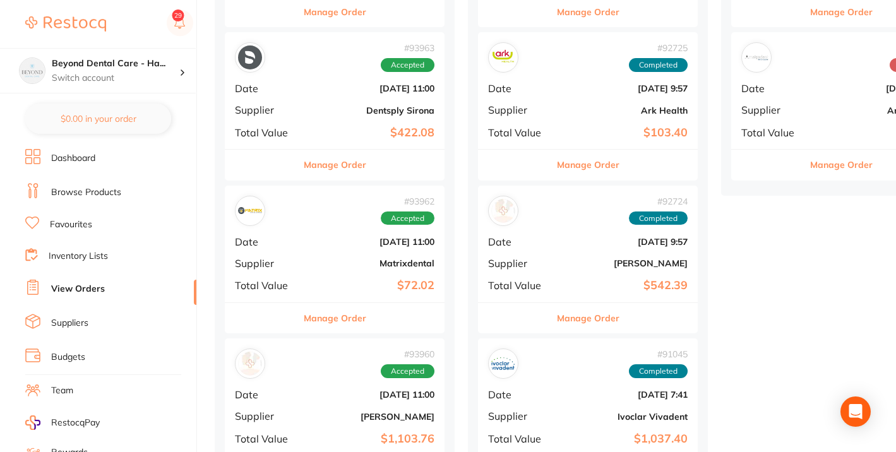
click at [325, 260] on b "Matrixdental" at bounding box center [371, 263] width 126 height 10
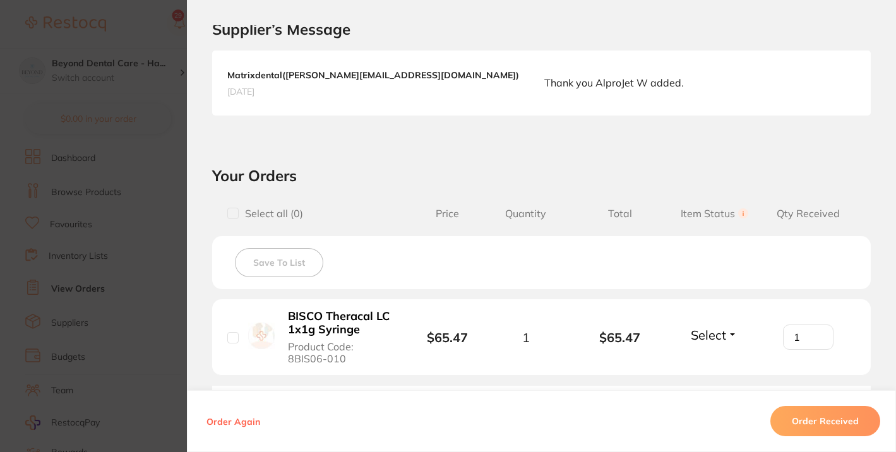
scroll to position [299, 0]
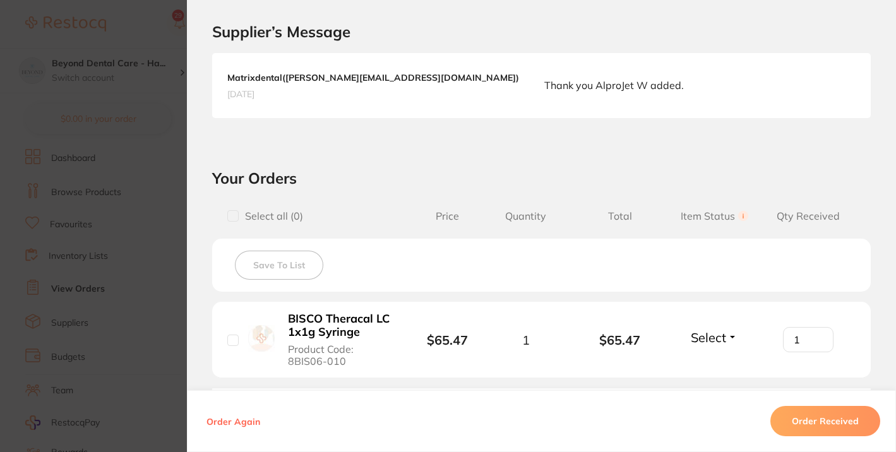
click at [268, 89] on span "[DATE]" at bounding box center [373, 93] width 292 height 11
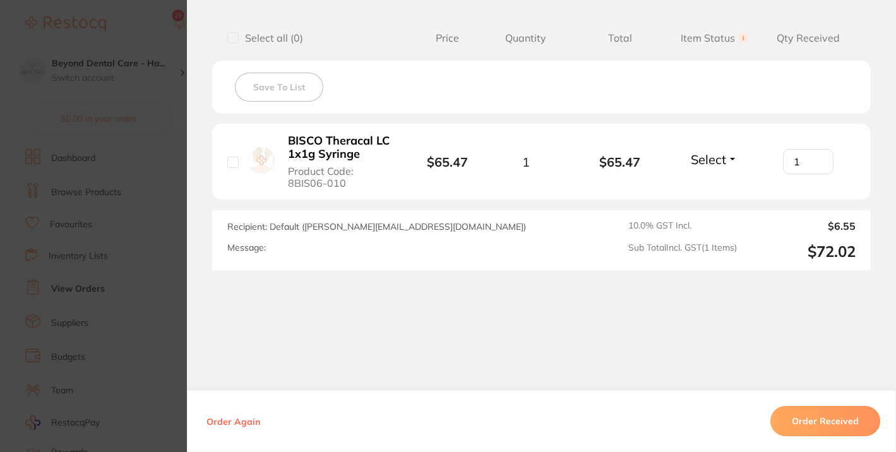
scroll to position [484, 0]
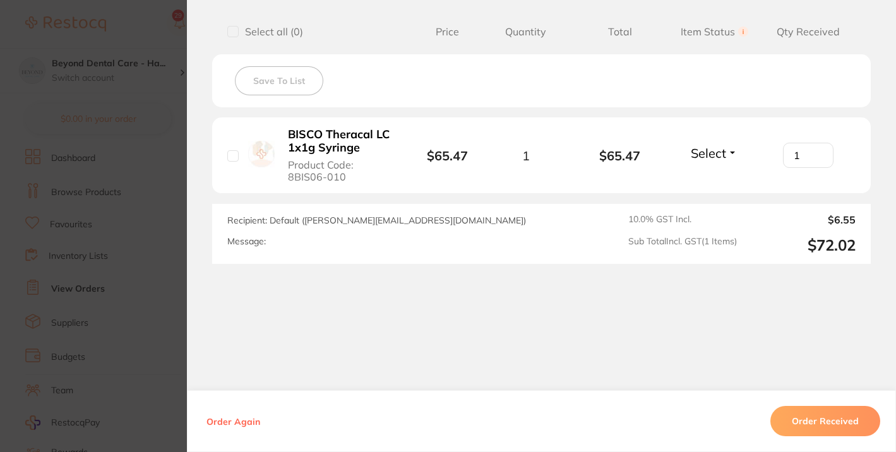
click at [234, 154] on input "checkbox" at bounding box center [232, 155] width 11 height 11
checkbox input "true"
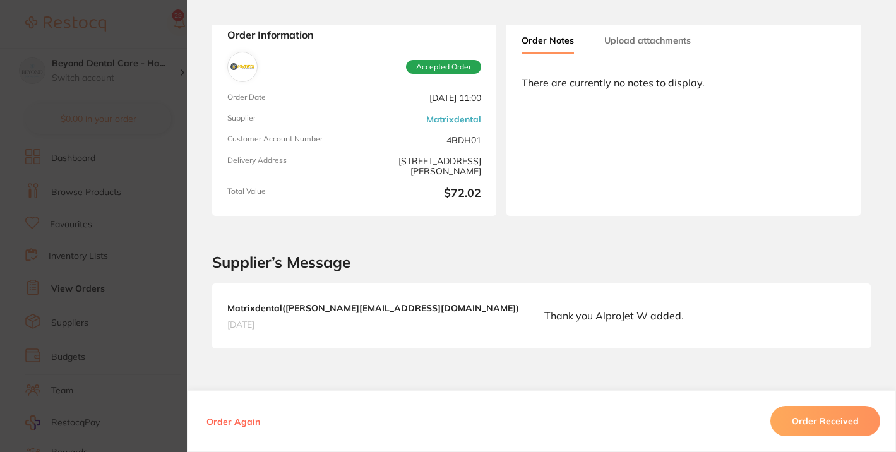
scroll to position [75, 0]
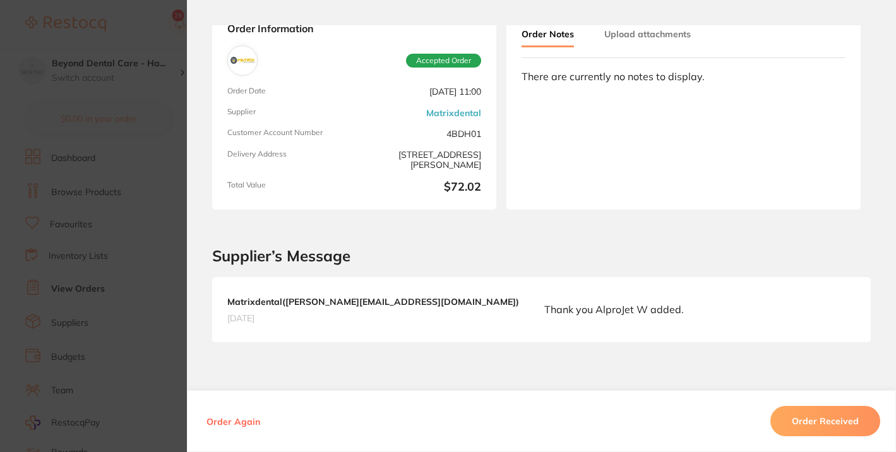
click at [459, 329] on div "Matrixdental ( [PERSON_NAME][EMAIL_ADDRESS][DOMAIN_NAME] ) [DATE] Thank you [PE…" at bounding box center [541, 309] width 659 height 64
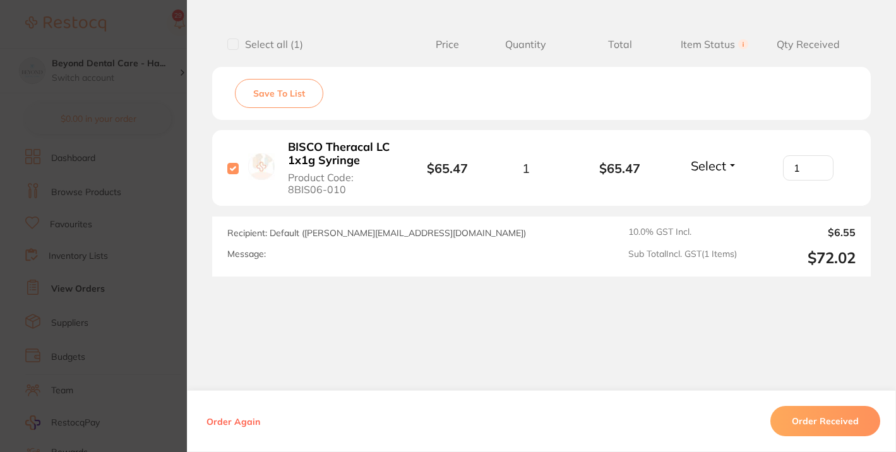
scroll to position [484, 0]
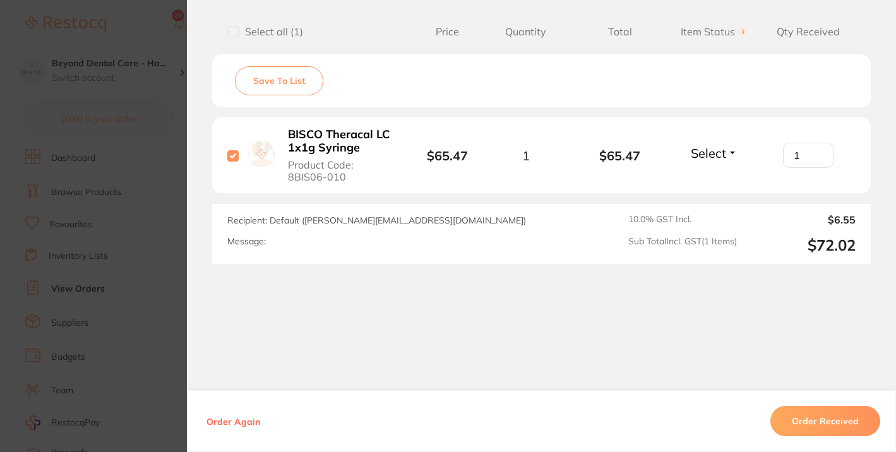
click at [830, 423] on button "Order Received" at bounding box center [825, 421] width 110 height 30
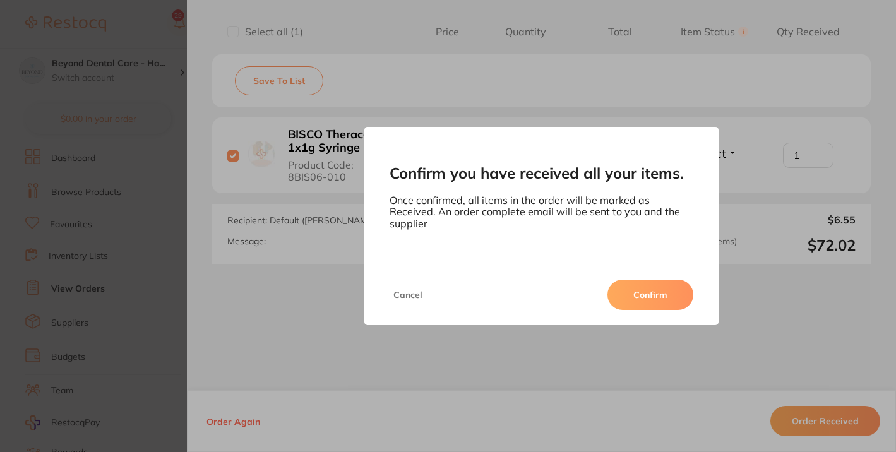
click at [657, 290] on button "Confirm" at bounding box center [651, 295] width 86 height 30
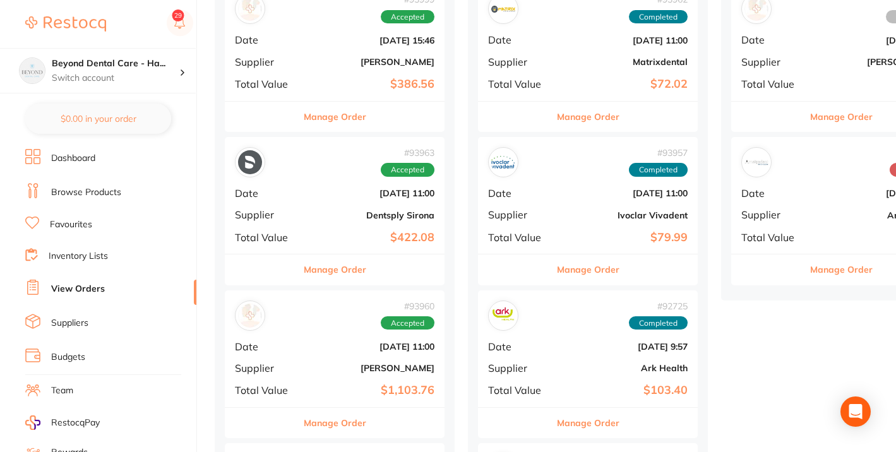
scroll to position [193, 0]
